Goal: Communication & Community: Ask a question

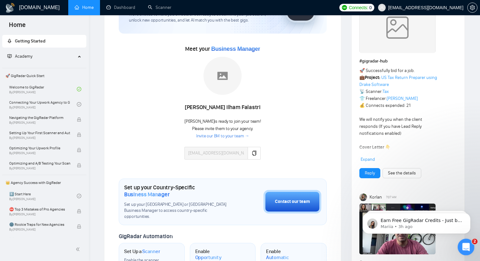
click at [470, 249] on div "Open Intercom Messenger" at bounding box center [465, 246] width 21 height 21
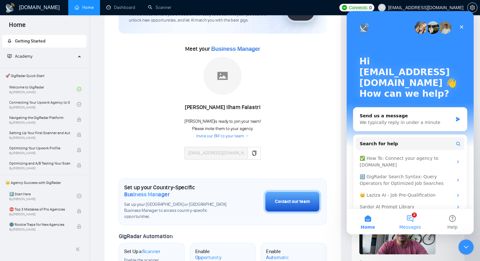
click at [418, 229] on span "Messages" at bounding box center [410, 227] width 22 height 4
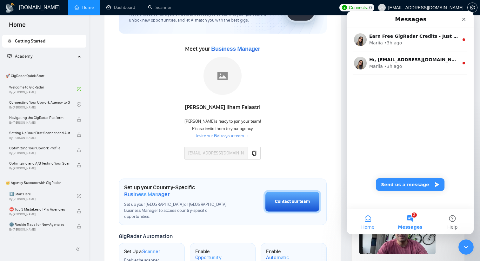
click at [372, 226] on span "Home" at bounding box center [367, 227] width 13 height 4
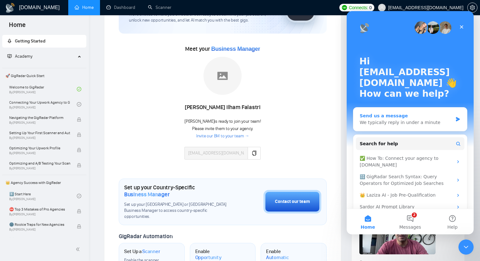
click at [399, 124] on div "We typically reply in under a minute" at bounding box center [406, 122] width 93 height 7
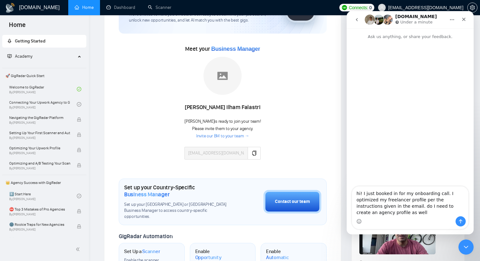
type textarea "hi! I just booked in for my onboarding call. I optimized my freelancer profile …"
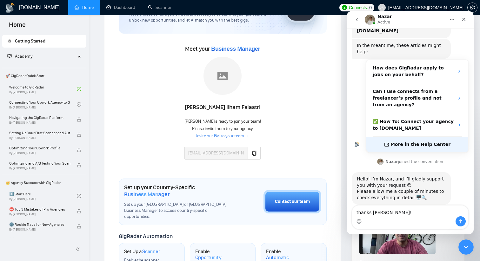
scroll to position [86, 0]
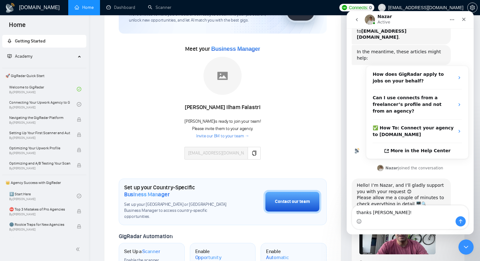
type textarea "thanks [PERSON_NAME]!"
click at [459, 225] on button "Send a message…" at bounding box center [461, 222] width 10 height 10
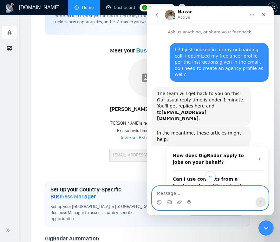
scroll to position [120, 0]
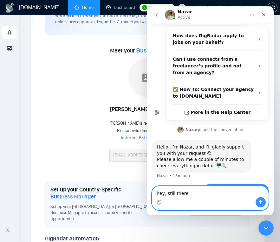
type textarea "hey, still there?"
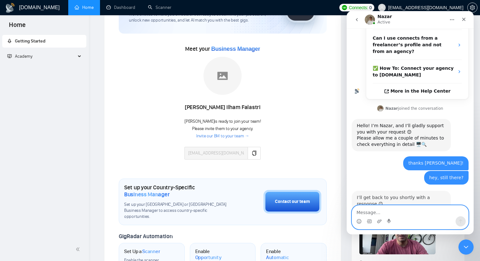
scroll to position [144, 0]
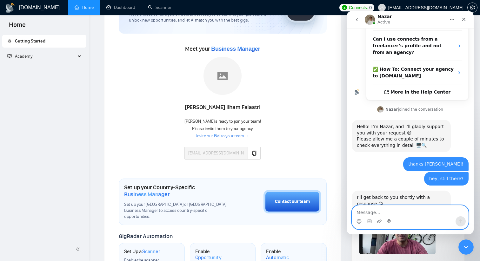
click at [397, 214] on textarea "Message…" at bounding box center [410, 211] width 116 height 11
type textarea "cool thanks!"
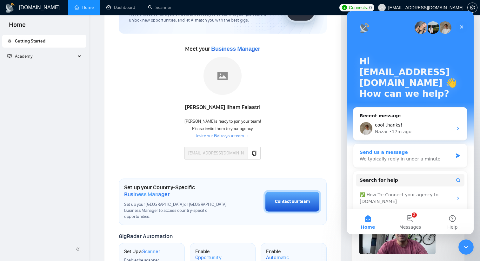
scroll to position [28, 0]
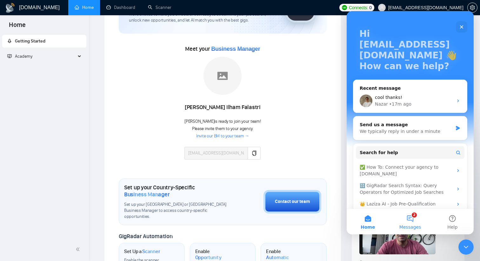
click at [416, 221] on button "2 Messages" at bounding box center [410, 221] width 42 height 25
